Goal: Browse casually

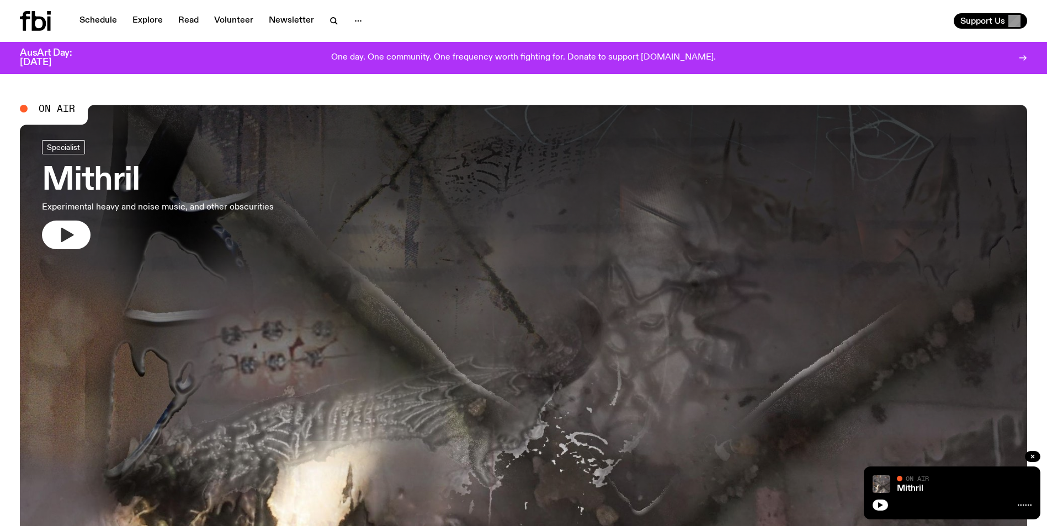
click at [66, 238] on icon "button" at bounding box center [67, 235] width 13 height 14
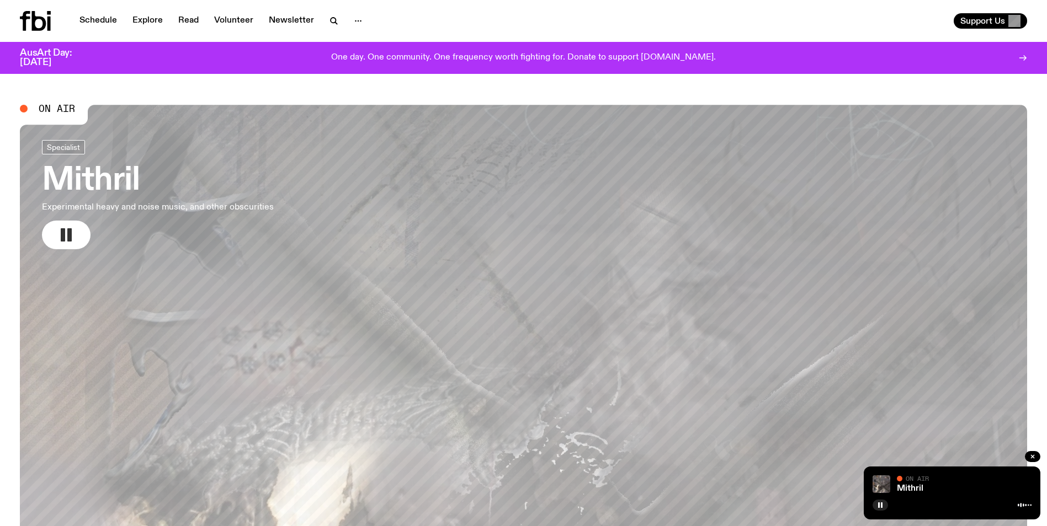
click at [64, 226] on button "button" at bounding box center [66, 235] width 49 height 29
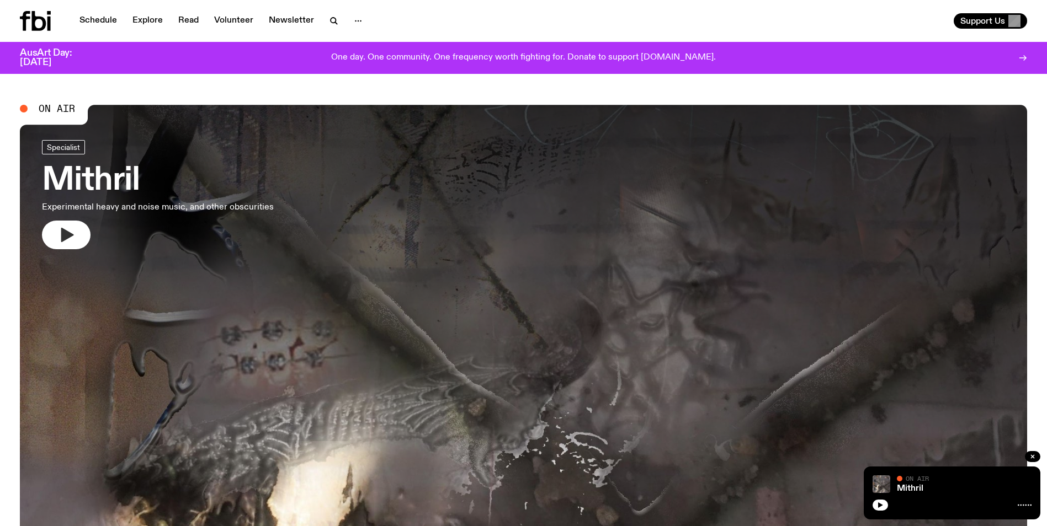
click at [72, 233] on icon "button" at bounding box center [66, 235] width 18 height 18
